Goal: Obtain resource: Obtain resource

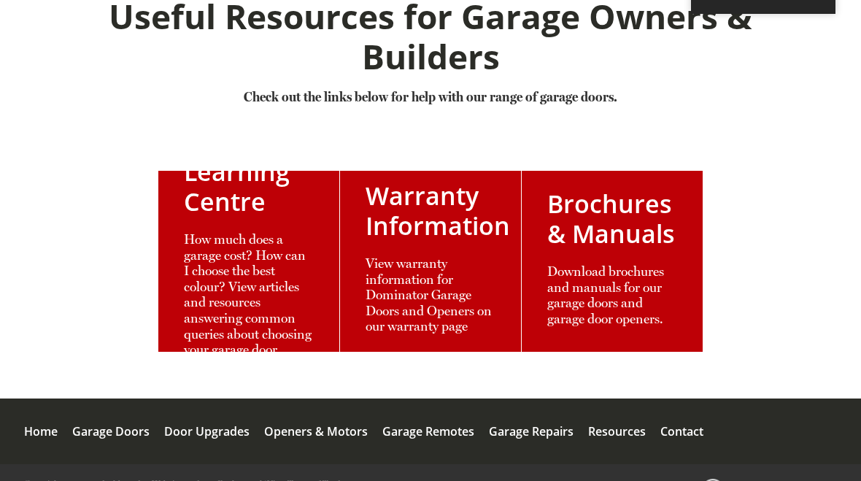
scroll to position [277, 0]
click at [648, 276] on link at bounding box center [612, 261] width 181 height 181
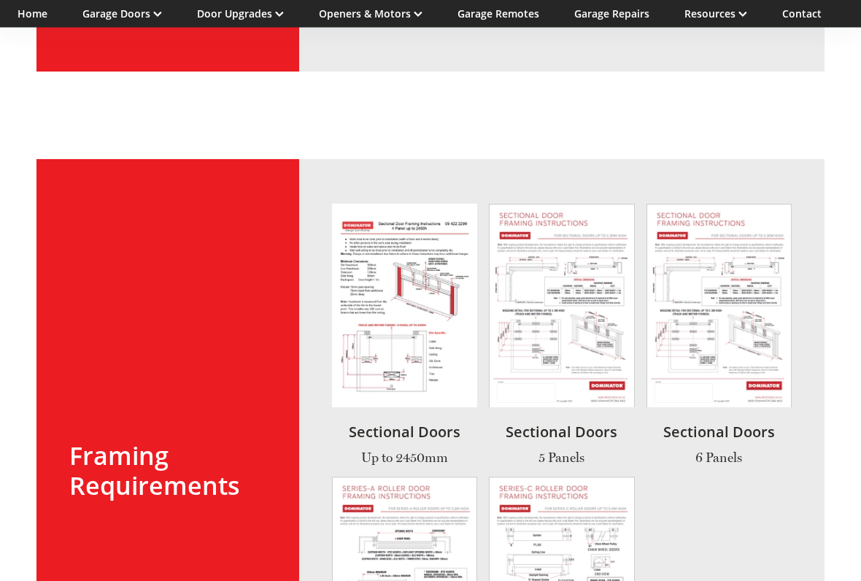
scroll to position [1428, 0]
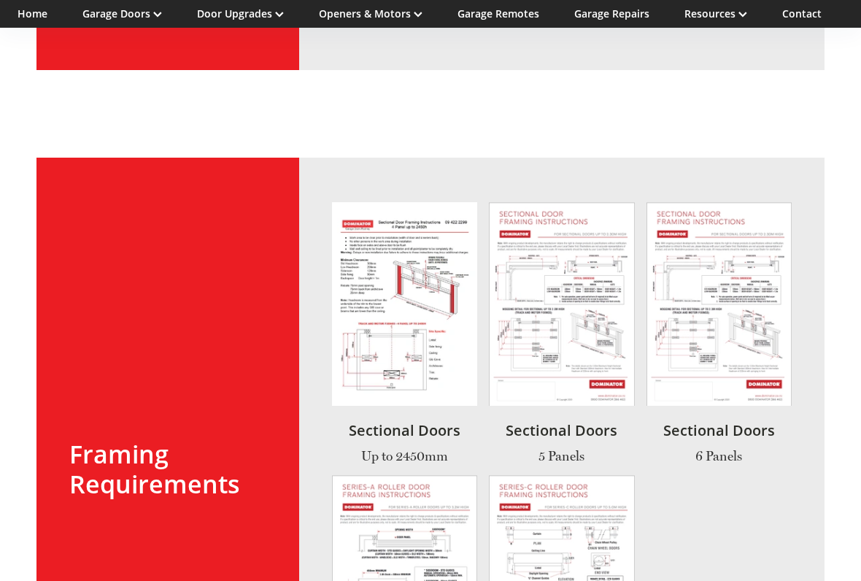
click at [440, 304] on link at bounding box center [404, 332] width 145 height 261
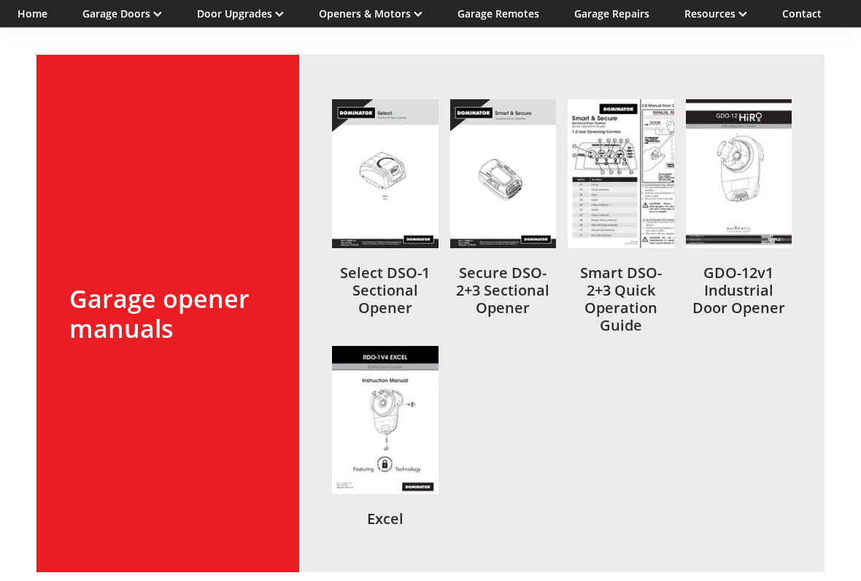
scroll to position [2243, 0]
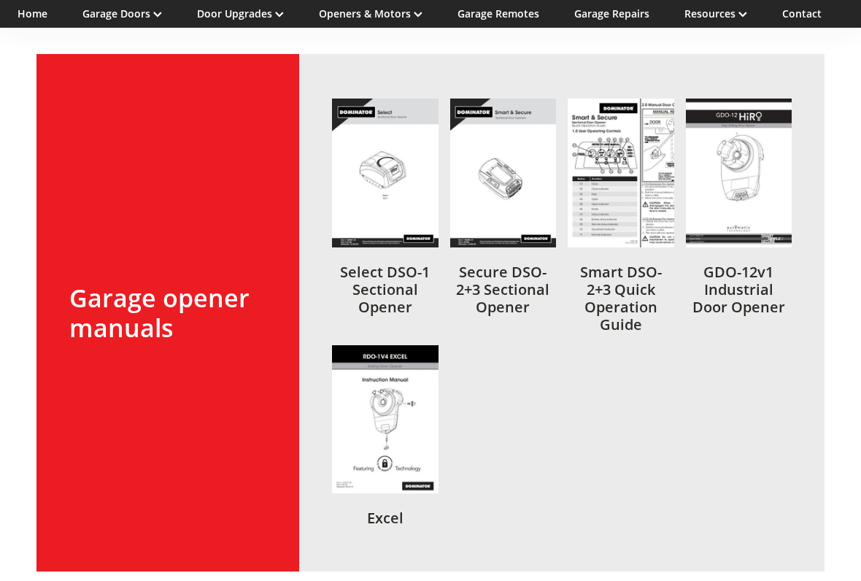
click at [647, 190] on link at bounding box center [621, 216] width 107 height 234
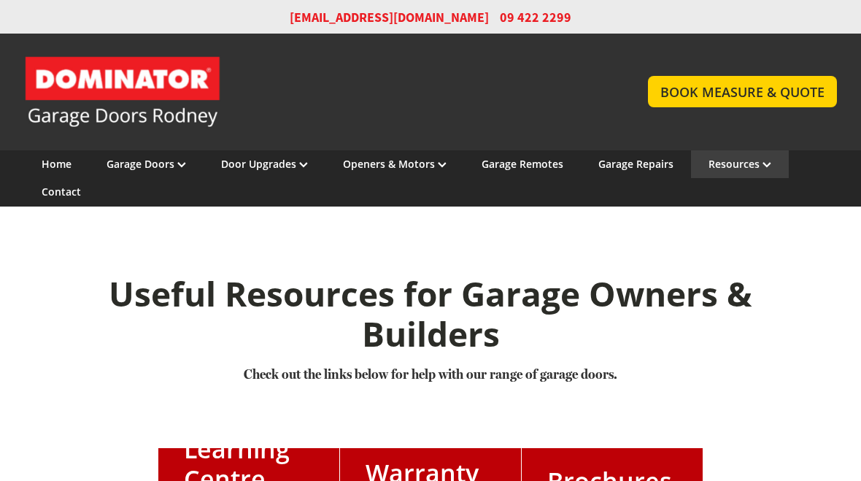
scroll to position [277, 0]
